Goal: Navigation & Orientation: Find specific page/section

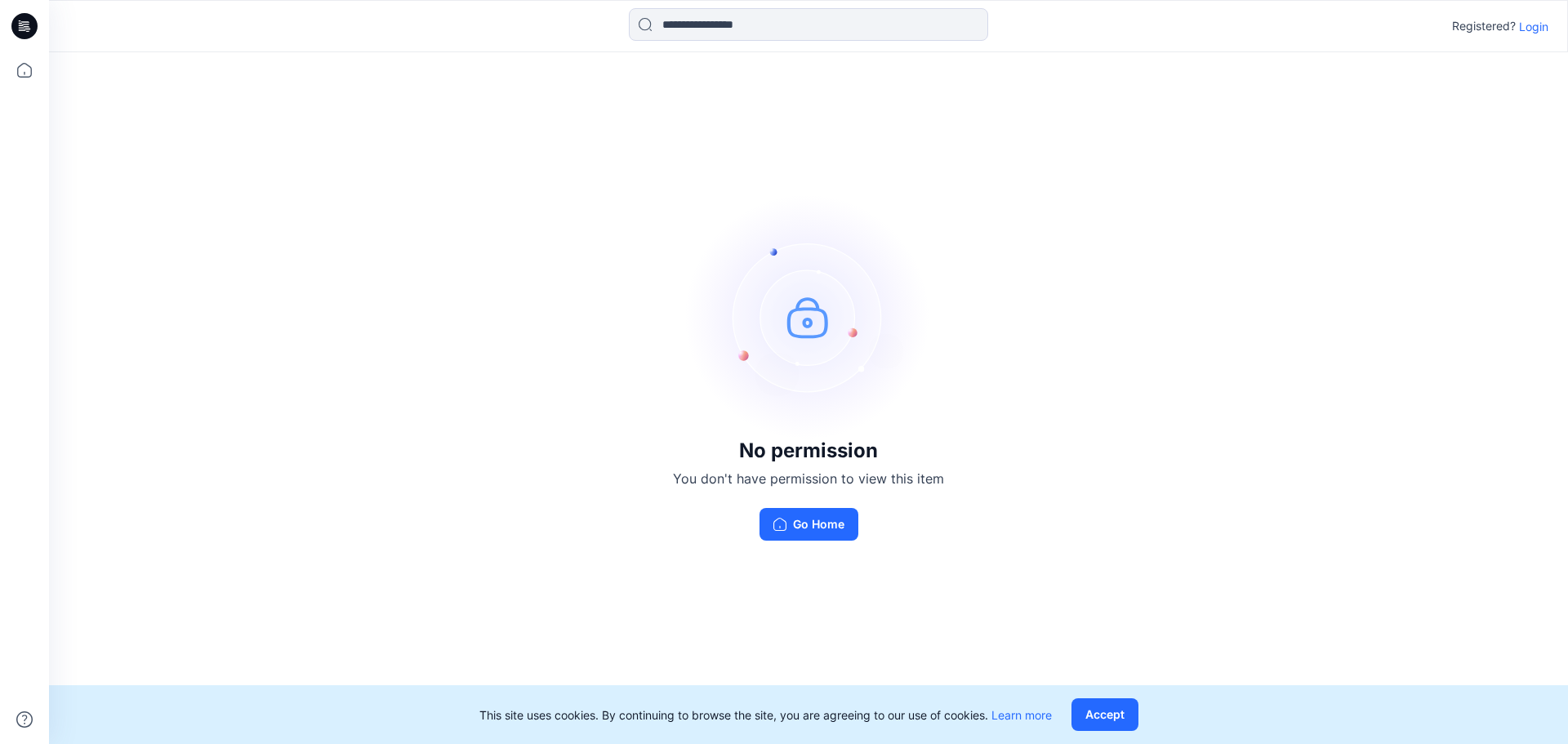
click at [1548, 26] on div "Registered? Login" at bounding box center [807, 26] width 1518 height 36
click at [1538, 25] on p "Login" at bounding box center [1533, 27] width 29 height 17
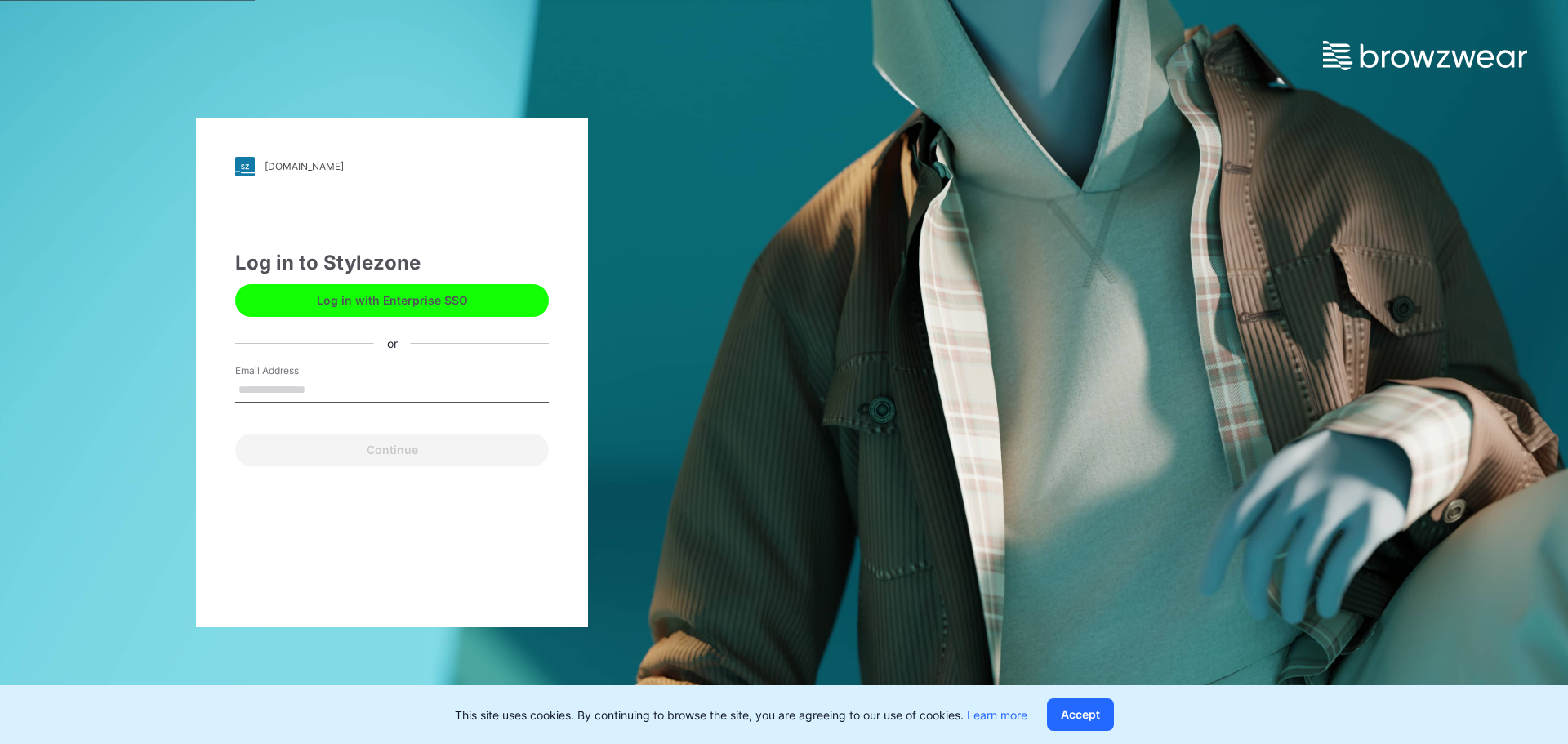
click at [384, 376] on div "Email Address" at bounding box center [391, 388] width 314 height 49
click at [354, 393] on input "Email Address" at bounding box center [391, 390] width 314 height 25
type input "**********"
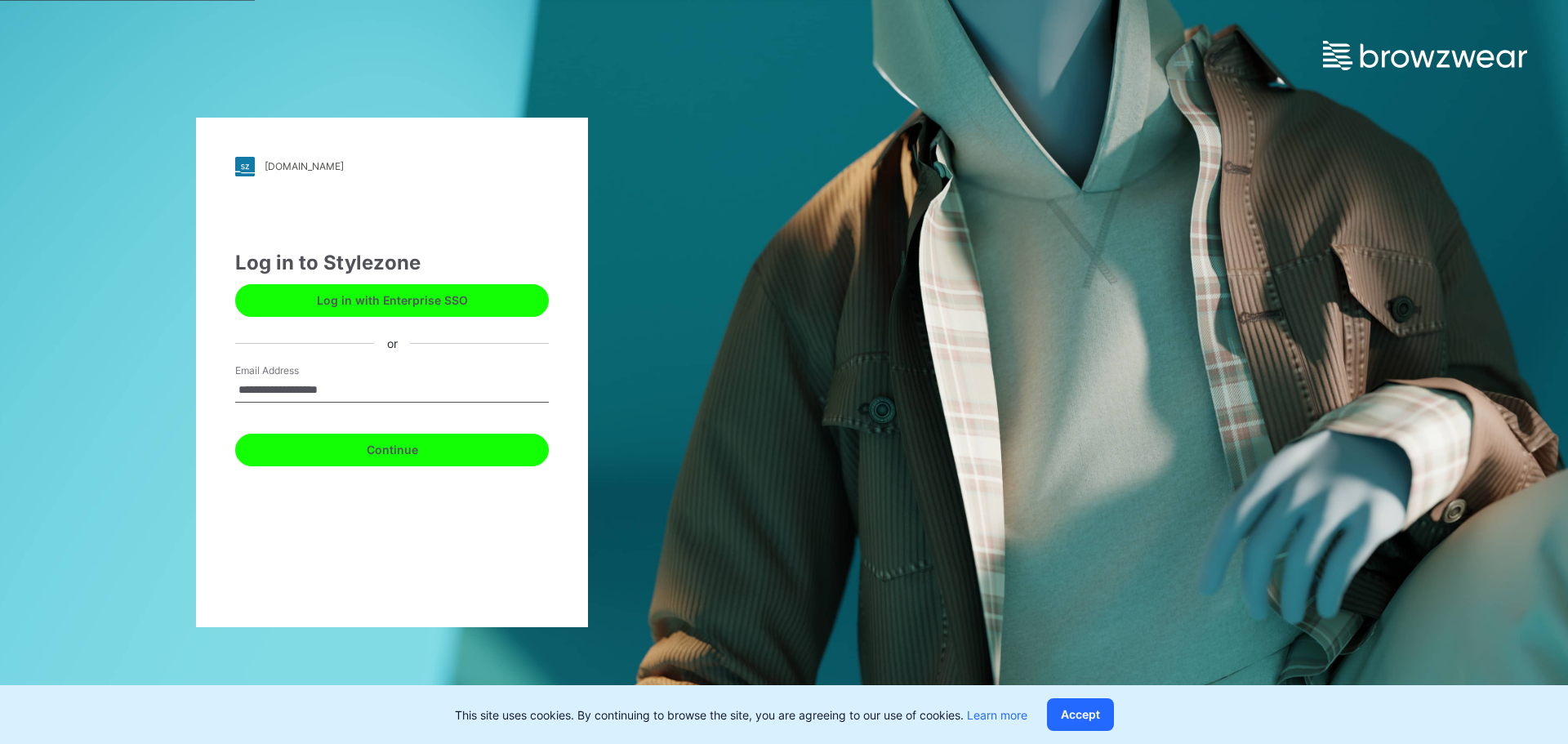
click at [368, 444] on button "Continue" at bounding box center [391, 449] width 314 height 32
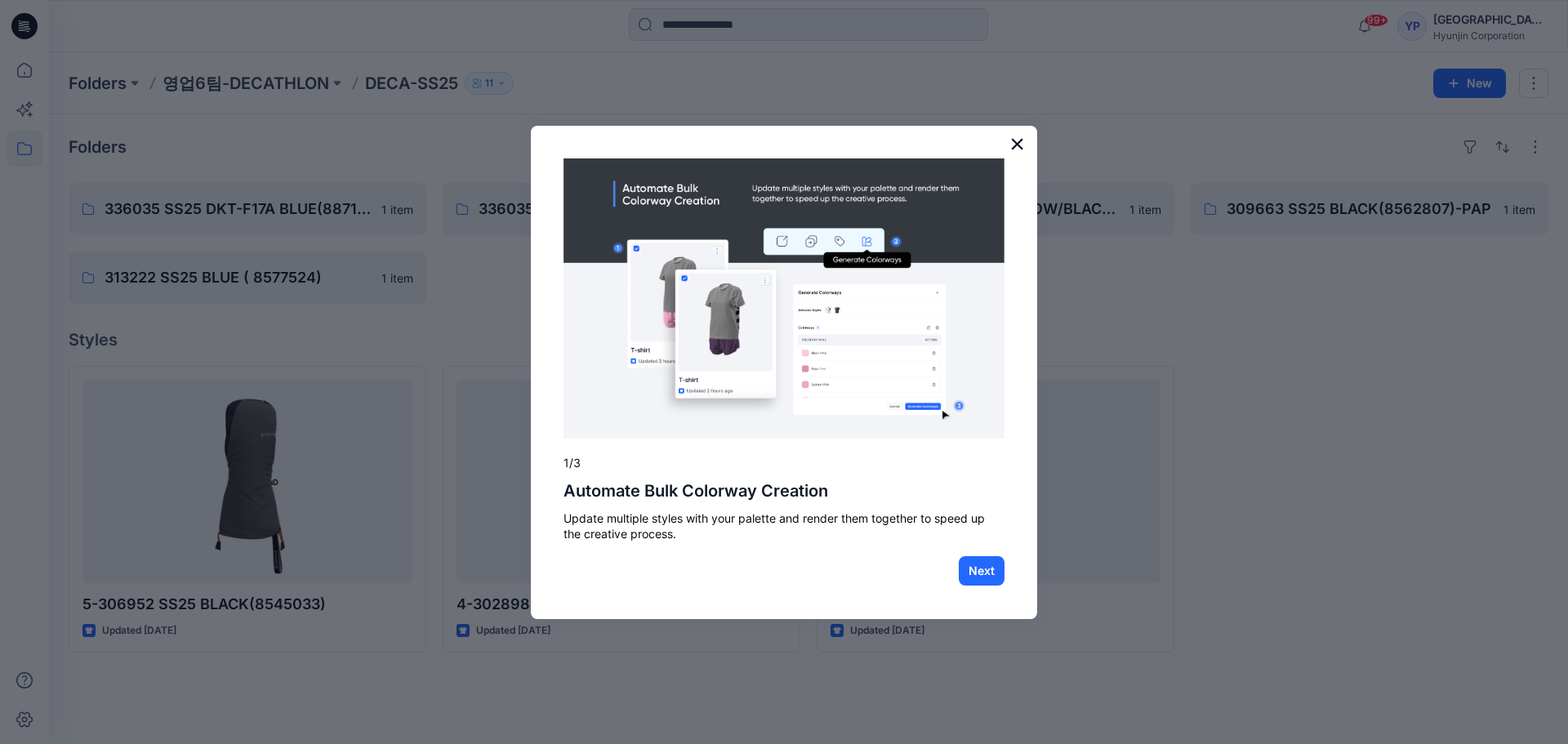
click at [1020, 143] on button "×" at bounding box center [1016, 144] width 16 height 26
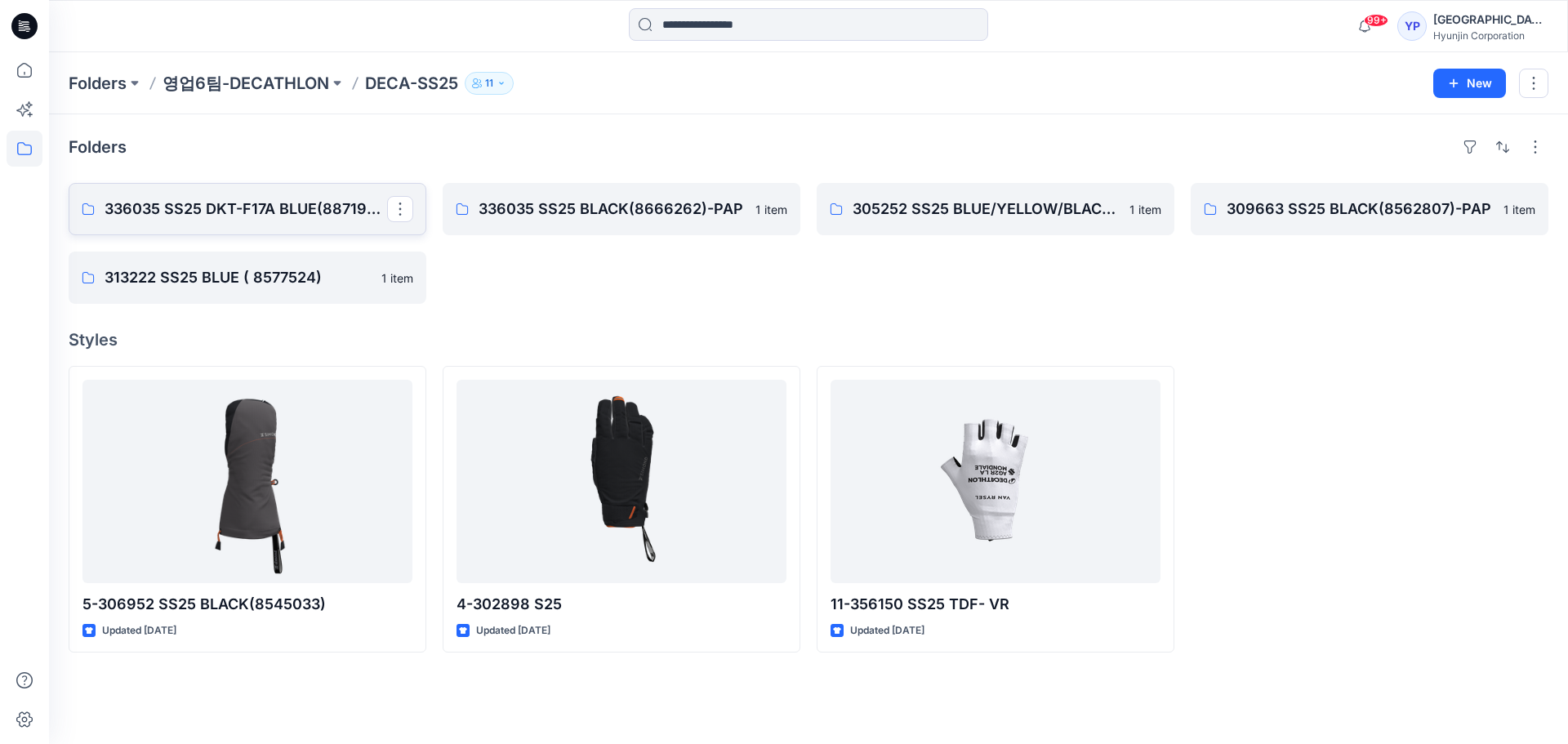
click at [295, 215] on p "336035 SS25 DKT-F17A BLUE(8871951)-PAP" at bounding box center [246, 209] width 283 height 23
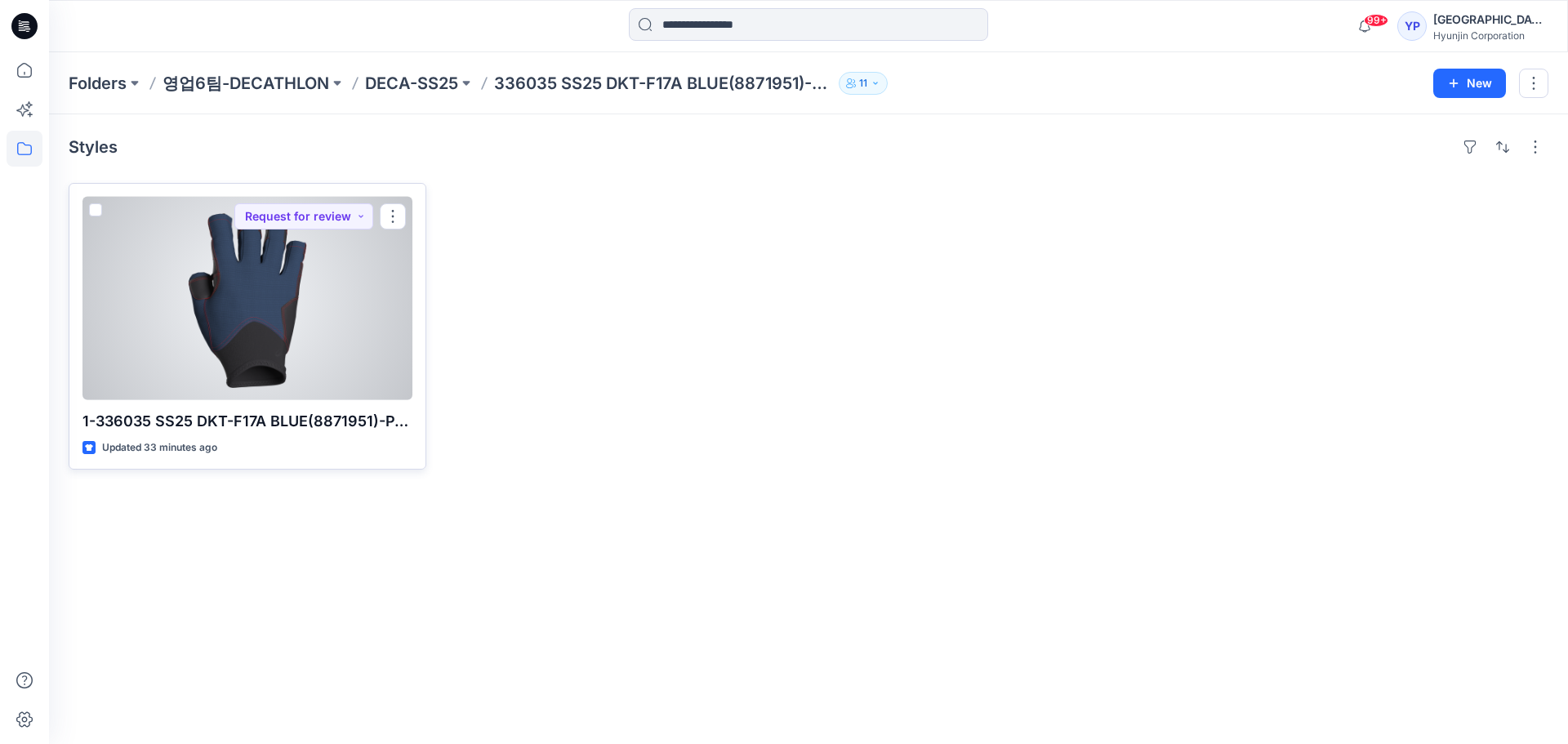
click at [286, 328] on div at bounding box center [248, 298] width 330 height 203
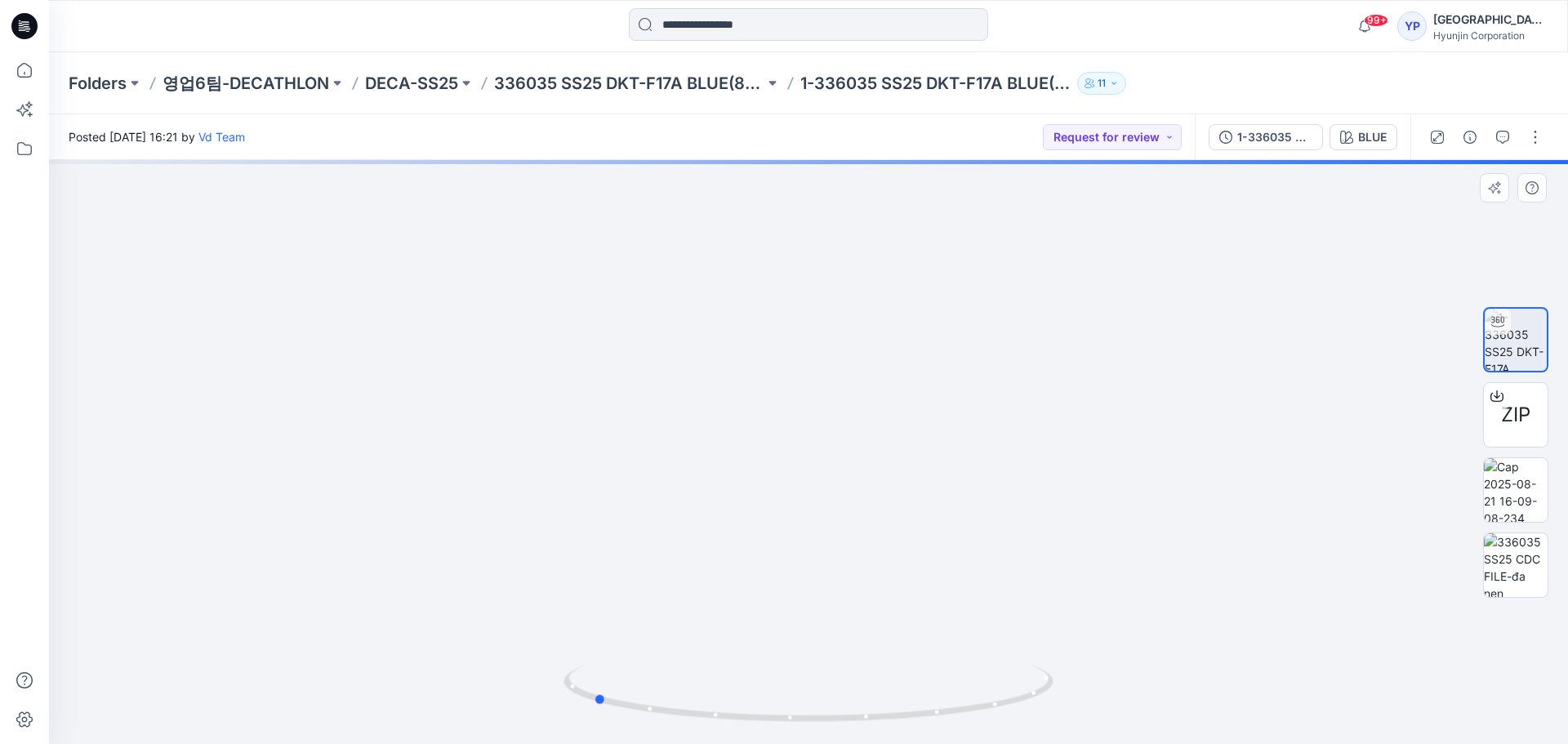
drag, startPoint x: 760, startPoint y: 455, endPoint x: 544, endPoint y: 459, distance: 216.0
click at [544, 459] on div at bounding box center [807, 452] width 1518 height 584
